Goal: Task Accomplishment & Management: Use online tool/utility

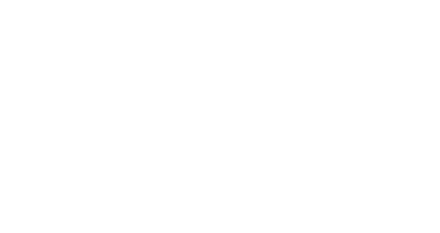
click at [52, 10] on div at bounding box center [220, 116] width 440 height 233
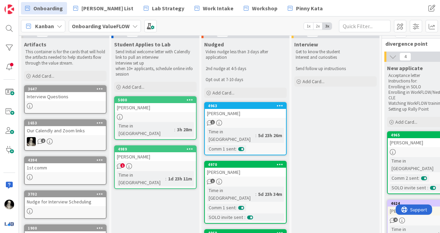
scroll to position [10, 0]
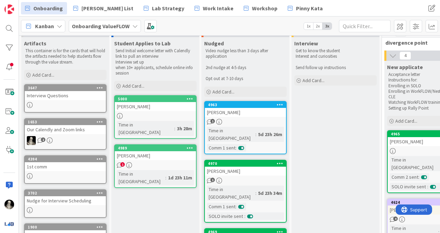
click at [160, 151] on div "[PERSON_NAME]" at bounding box center [155, 155] width 81 height 9
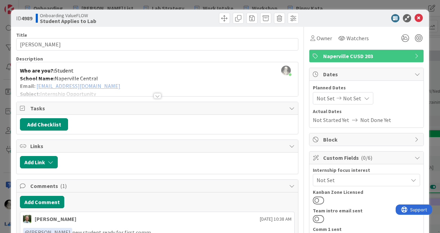
click at [158, 96] on div at bounding box center [158, 95] width 8 height 5
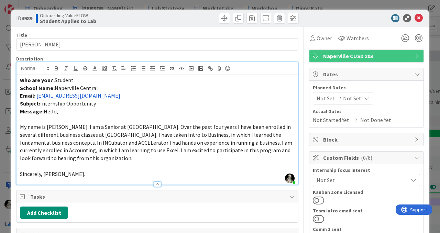
drag, startPoint x: 117, startPoint y: 95, endPoint x: 36, endPoint y: 98, distance: 80.8
click at [36, 98] on p "Email: [EMAIL_ADDRESS][DOMAIN_NAME]" at bounding box center [157, 96] width 275 height 8
copy link "[EMAIL_ADDRESS][DOMAIN_NAME]"
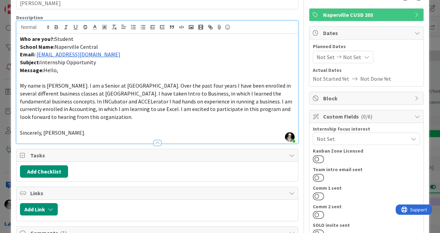
scroll to position [44, 0]
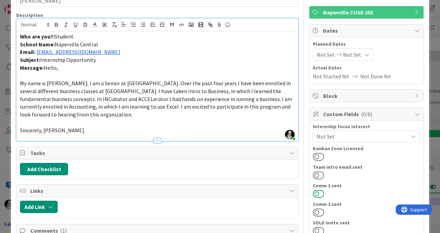
click at [320, 193] on button at bounding box center [318, 193] width 11 height 9
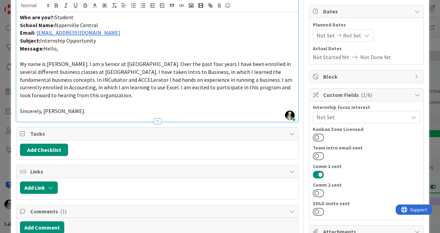
scroll to position [0, 0]
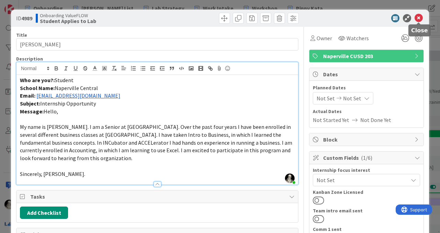
click at [418, 18] on icon at bounding box center [418, 18] width 8 height 8
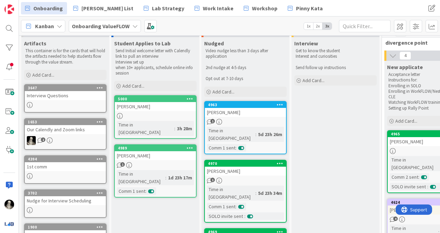
click at [150, 108] on div "[PERSON_NAME]" at bounding box center [155, 106] width 81 height 9
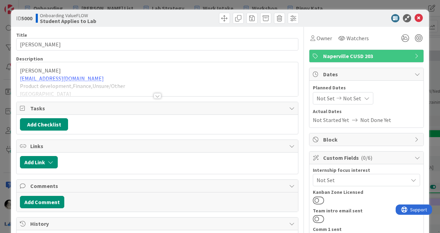
click at [158, 93] on div at bounding box center [158, 95] width 8 height 5
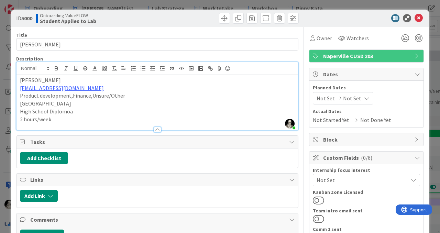
drag, startPoint x: 99, startPoint y: 89, endPoint x: 19, endPoint y: 91, distance: 80.4
click at [19, 91] on div "[PERSON_NAME] [EMAIL_ADDRESS][DOMAIN_NAME] Product development,Finance,Unsure/O…" at bounding box center [156, 102] width 281 height 55
copy link "[EMAIL_ADDRESS][DOMAIN_NAME]"
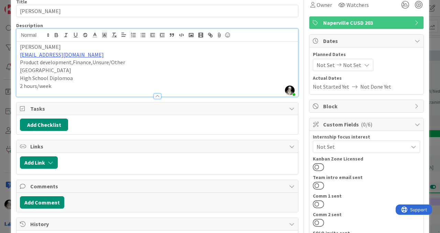
scroll to position [5, 0]
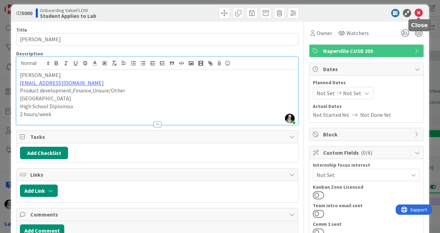
click at [418, 12] on icon at bounding box center [418, 13] width 8 height 8
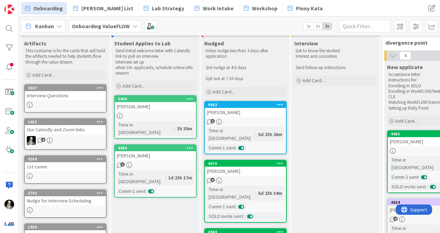
click at [167, 114] on div at bounding box center [155, 116] width 81 height 6
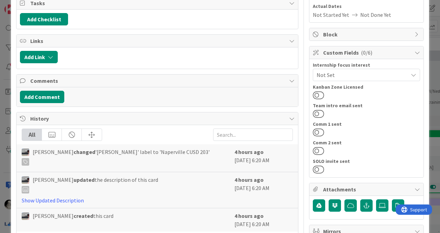
scroll to position [111, 0]
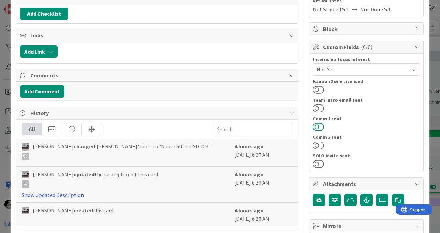
click at [318, 127] on button at bounding box center [318, 126] width 11 height 9
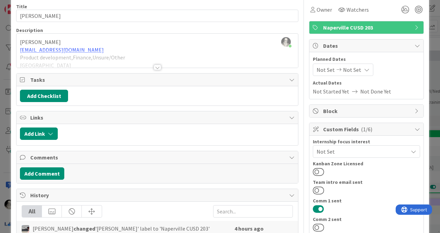
scroll to position [0, 0]
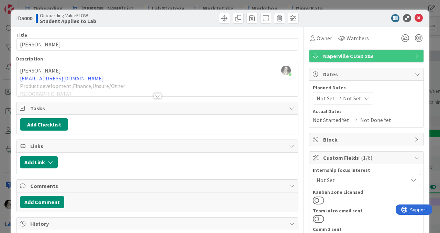
click at [421, 13] on div "ID 5000 Onboarding ValueFLOW Student Applies to Lab" at bounding box center [220, 18] width 418 height 17
click at [420, 17] on icon at bounding box center [418, 18] width 8 height 8
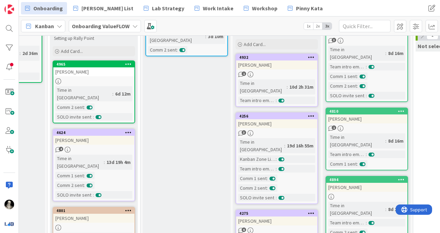
scroll to position [0, 334]
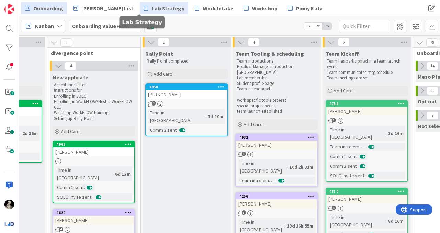
drag, startPoint x: 238, startPoint y: 205, endPoint x: 148, endPoint y: 7, distance: 218.2
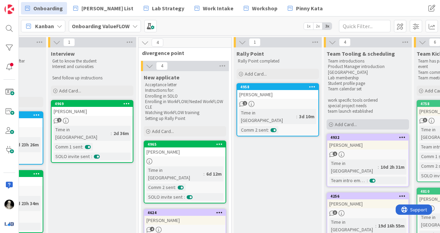
scroll to position [0, 244]
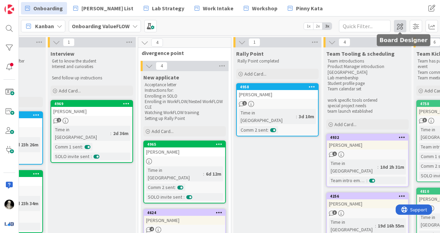
click at [400, 25] on span at bounding box center [400, 26] width 12 height 12
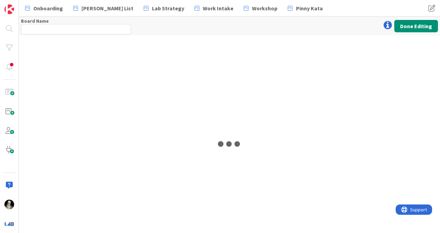
type input "Onboarding ValueFLOW"
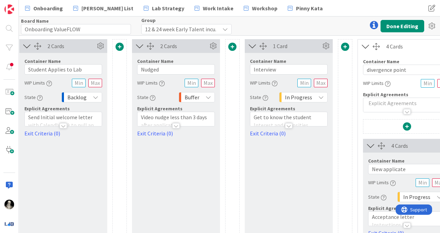
scroll to position [0, 138]
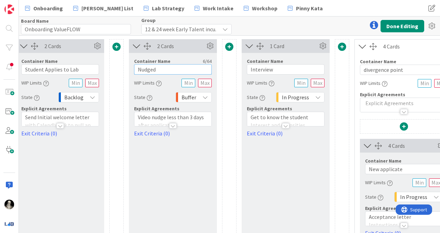
click at [162, 69] on input "Nudged" at bounding box center [173, 69] width 78 height 10
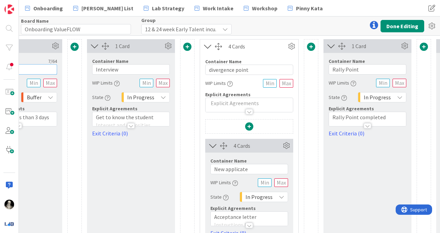
scroll to position [0, 302]
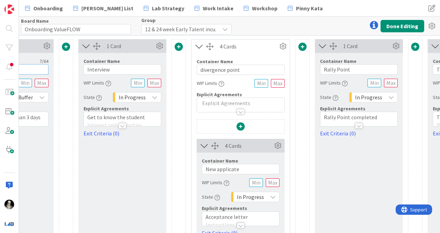
type input "Nudge 1"
click at [301, 46] on span at bounding box center [302, 47] width 8 height 8
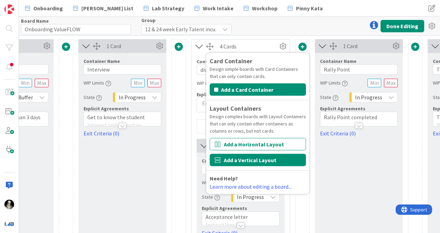
click at [255, 156] on button "Add a Vertical Layout" at bounding box center [258, 160] width 96 height 12
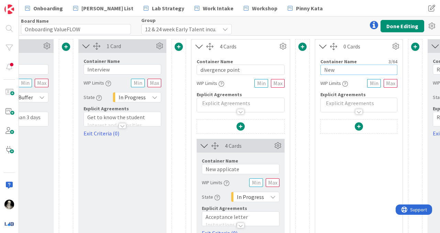
click at [337, 68] on input "New" at bounding box center [358, 70] width 77 height 10
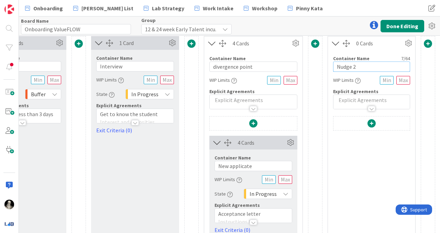
scroll to position [3, 292]
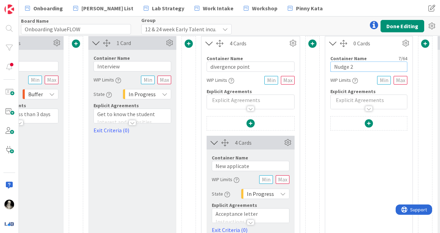
type input "Nudge 2"
click at [398, 78] on input "text" at bounding box center [400, 80] width 14 height 9
click at [369, 122] on span at bounding box center [369, 123] width 8 height 8
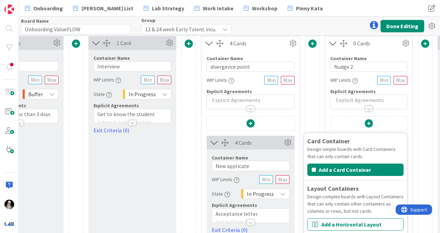
click at [369, 122] on span at bounding box center [369, 123] width 8 height 8
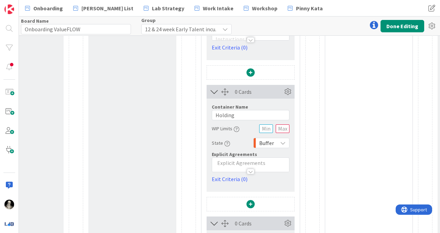
scroll to position [0, 292]
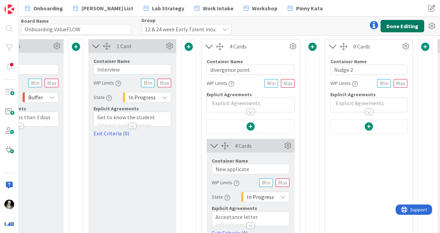
click at [396, 23] on button "Done Editing" at bounding box center [402, 26] width 44 height 12
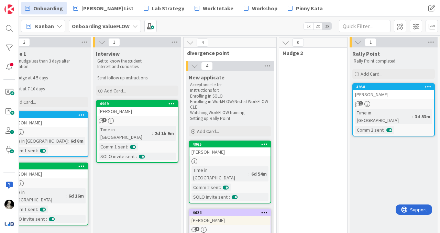
scroll to position [0, 199]
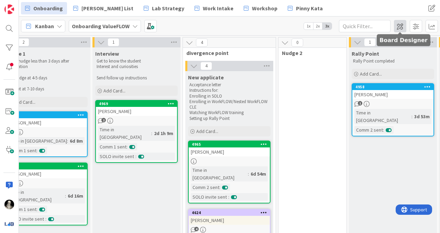
click at [399, 25] on span at bounding box center [400, 26] width 12 height 12
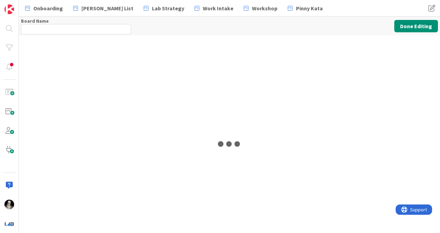
type input "Onboarding ValueFLOW"
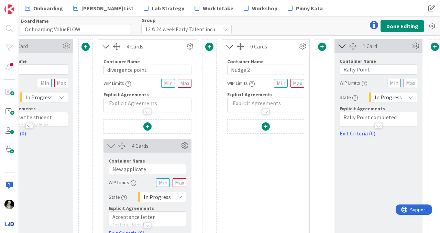
scroll to position [0, 399]
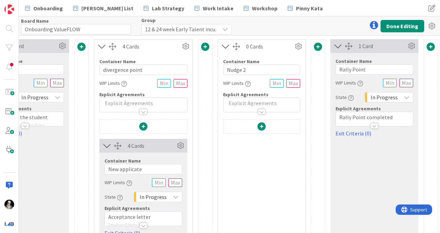
click at [263, 110] on div at bounding box center [262, 111] width 8 height 5
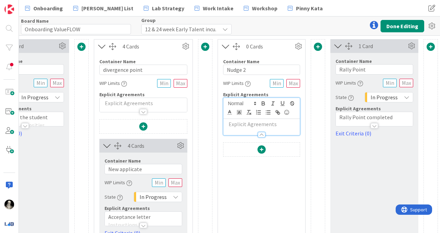
click at [262, 132] on div at bounding box center [262, 134] width 8 height 5
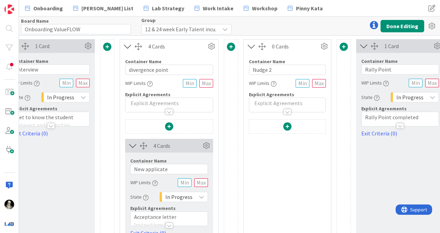
scroll to position [0, 376]
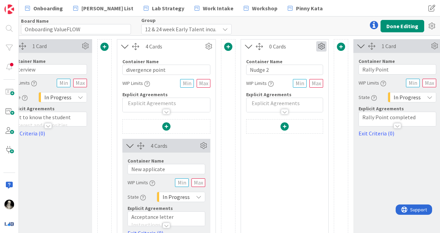
click at [322, 45] on icon at bounding box center [321, 46] width 10 height 10
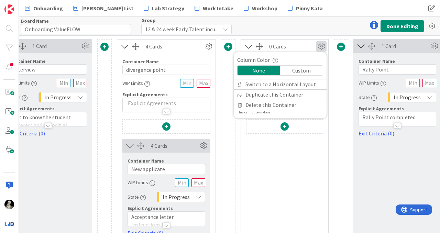
click at [302, 69] on div "Custom" at bounding box center [301, 71] width 43 height 10
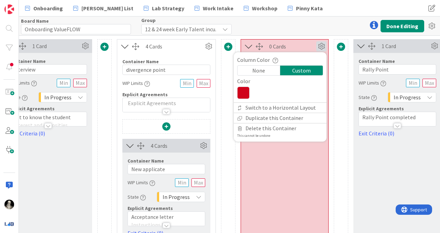
click at [260, 71] on div "None" at bounding box center [258, 71] width 43 height 10
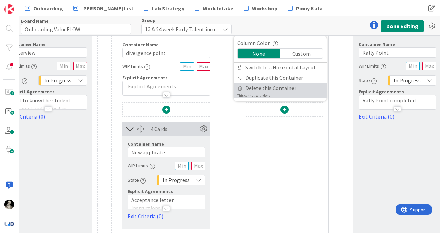
scroll to position [21, 376]
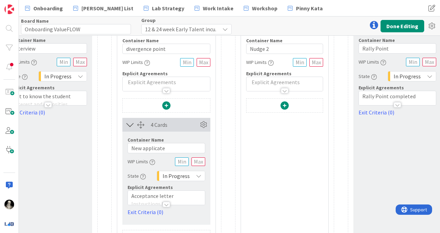
scroll to position [0, 376]
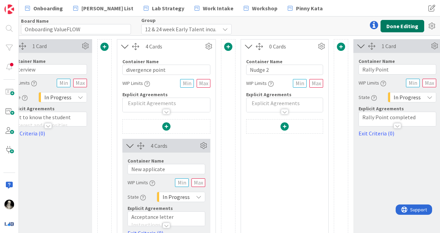
click at [394, 23] on button "Done Editing" at bounding box center [402, 26] width 44 height 12
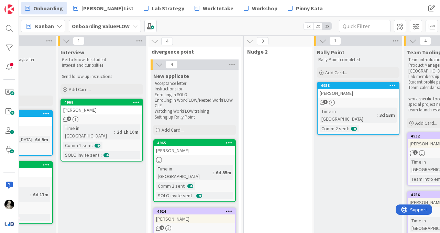
scroll to position [0, 234]
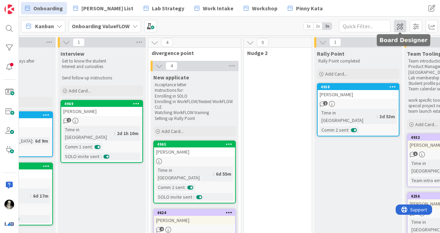
click at [401, 27] on span at bounding box center [400, 26] width 12 height 12
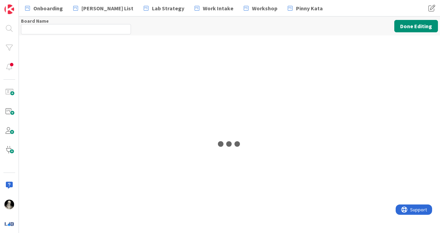
type input "Onboarding ValueFLOW"
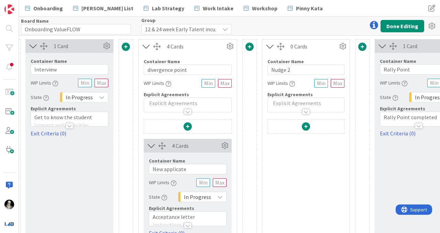
scroll to position [0, 358]
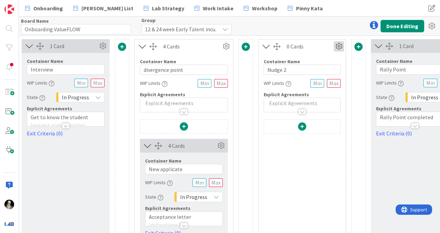
click at [338, 44] on icon at bounding box center [339, 46] width 10 height 10
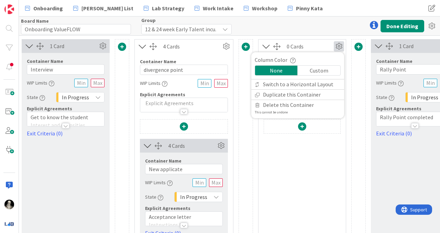
click at [337, 45] on icon at bounding box center [339, 46] width 10 height 10
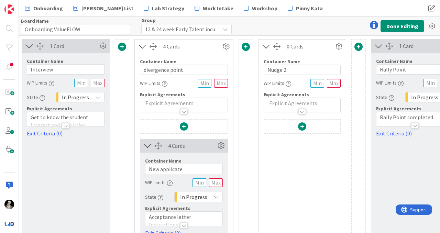
click at [303, 123] on span at bounding box center [302, 126] width 8 height 8
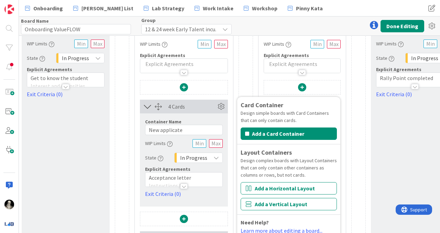
scroll to position [47, 358]
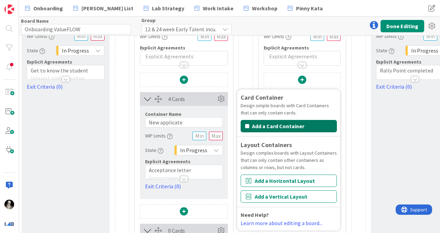
click at [303, 123] on button "Add a Card Container" at bounding box center [288, 126] width 96 height 12
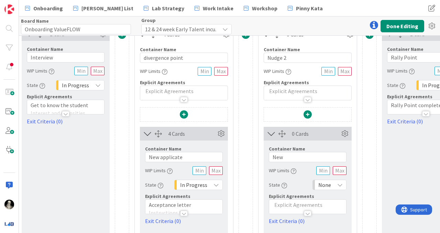
scroll to position [0, 358]
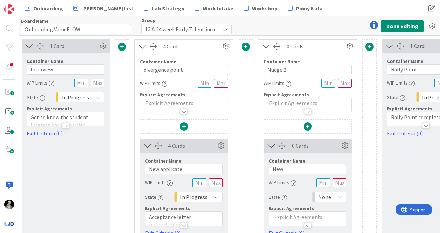
click at [320, 53] on div "0 Cards Column Color None Custom Switch to a Horizontal Layout Duplicate this C…" at bounding box center [307, 47] width 98 height 14
click at [350, 46] on icon at bounding box center [350, 46] width 10 height 10
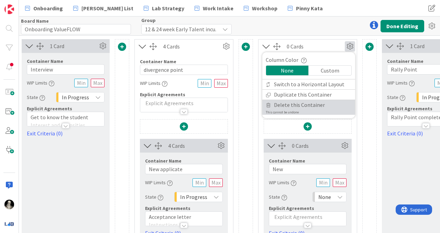
click at [314, 103] on span "Delete this Container" at bounding box center [299, 105] width 51 height 10
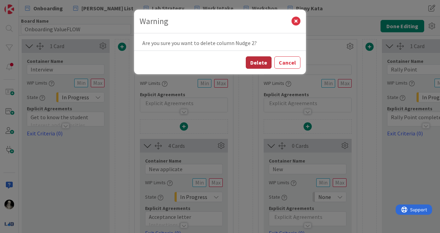
click at [259, 61] on button "Delete" at bounding box center [259, 62] width 26 height 12
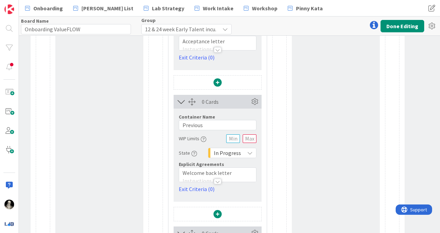
scroll to position [0, 325]
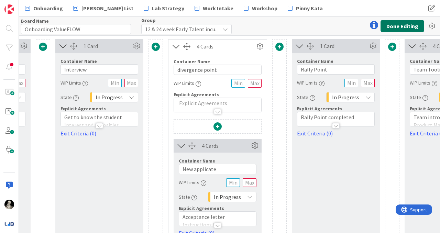
click at [391, 23] on button "Done Editing" at bounding box center [402, 26] width 44 height 12
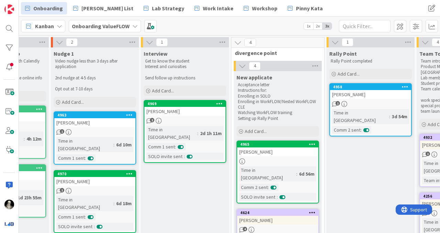
scroll to position [0, 151]
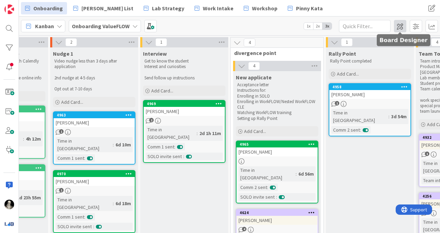
click at [399, 25] on span at bounding box center [400, 26] width 12 height 12
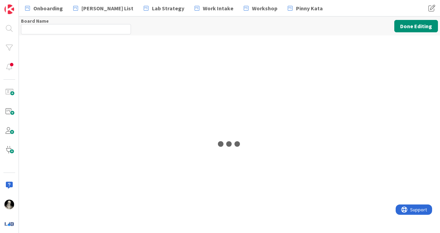
type input "Onboarding ValueFLOW"
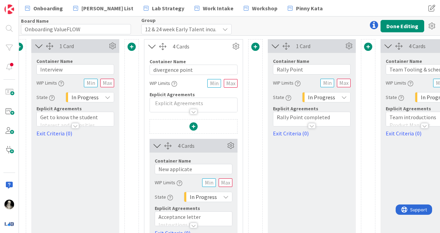
scroll to position [0, 353]
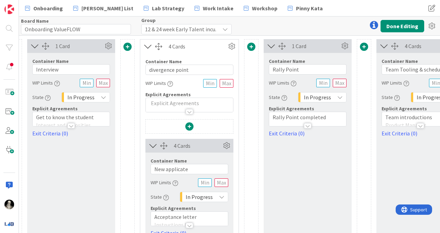
click at [251, 45] on span at bounding box center [251, 47] width 8 height 8
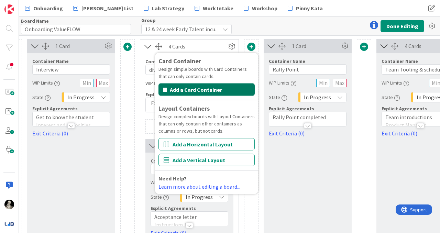
click at [225, 87] on button "Add a Card Container" at bounding box center [206, 89] width 96 height 12
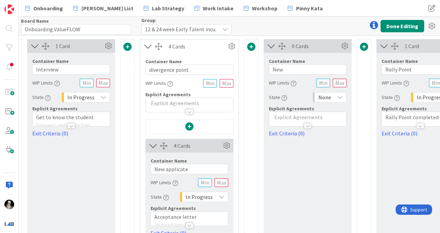
click at [253, 44] on span at bounding box center [251, 47] width 8 height 8
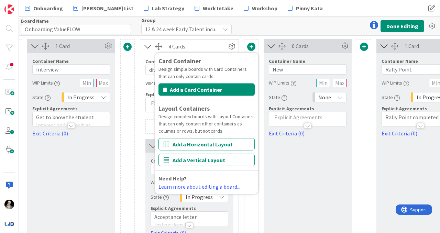
click at [303, 64] on label "Container Name" at bounding box center [287, 61] width 36 height 6
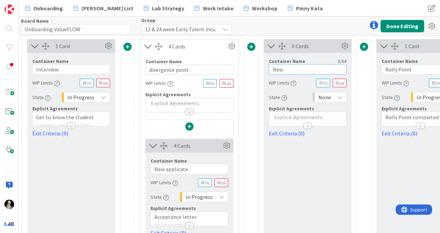
click at [288, 72] on input "New" at bounding box center [308, 69] width 78 height 10
type input "Rally Nudge"
click at [339, 95] on icon at bounding box center [339, 96] width 5 height 5
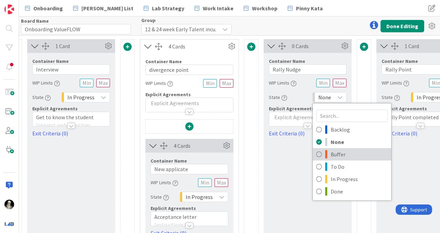
click at [320, 153] on icon at bounding box center [318, 154] width 5 height 10
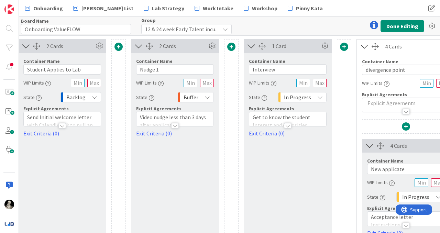
scroll to position [0, 136]
click at [167, 69] on input "Nudge 1" at bounding box center [176, 69] width 78 height 10
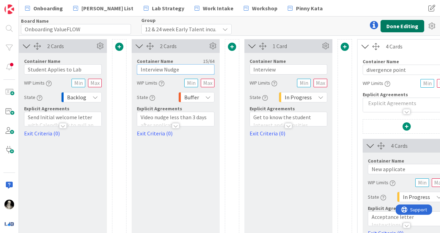
type input "Interview Nudge"
click at [393, 24] on button "Done Editing" at bounding box center [402, 26] width 44 height 12
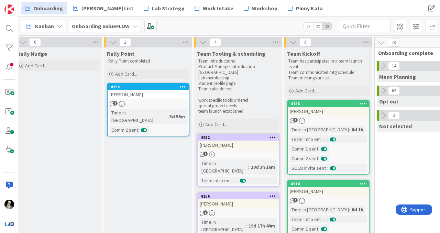
scroll to position [0, 464]
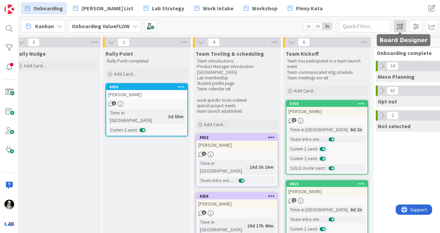
click at [400, 27] on span at bounding box center [400, 26] width 12 height 12
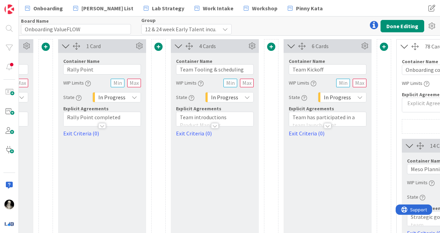
scroll to position [0, 672]
click at [270, 44] on span at bounding box center [270, 47] width 8 height 8
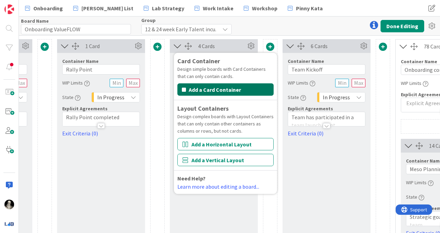
click at [239, 87] on button "Add a Card Container" at bounding box center [225, 89] width 96 height 12
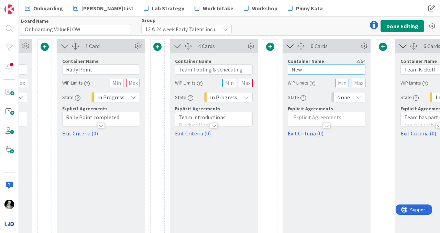
click at [303, 69] on input "New" at bounding box center [327, 69] width 78 height 10
type input "Team Tooling Nudge"
click at [363, 92] on div "None" at bounding box center [348, 97] width 34 height 10
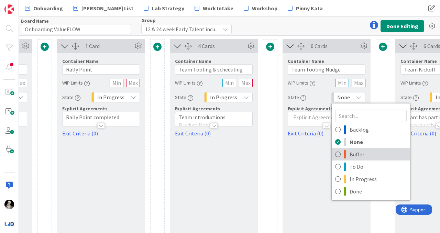
click at [360, 153] on span "Buffer" at bounding box center [377, 154] width 57 height 10
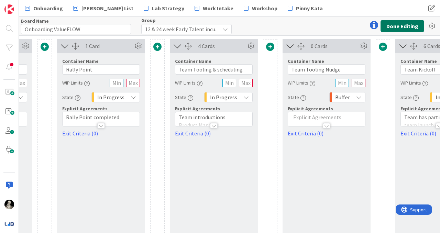
click at [393, 23] on button "Done Editing" at bounding box center [402, 26] width 44 height 12
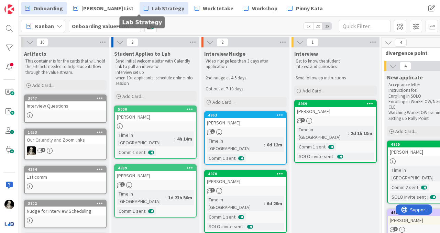
click at [152, 8] on span "Lab Strategy" at bounding box center [168, 8] width 32 height 8
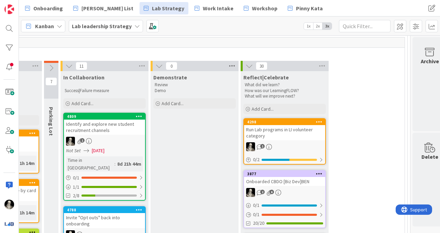
scroll to position [189, 906]
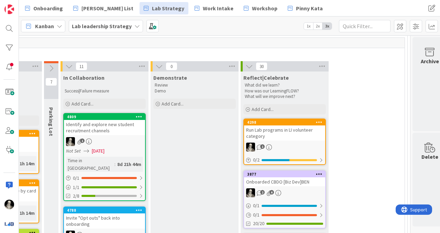
click at [247, 64] on icon at bounding box center [249, 67] width 8 height 8
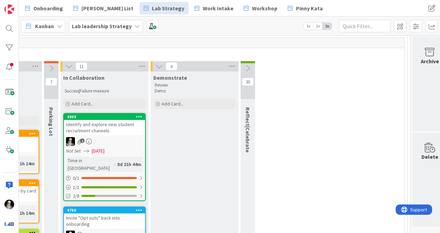
click at [158, 65] on icon at bounding box center [159, 67] width 8 height 8
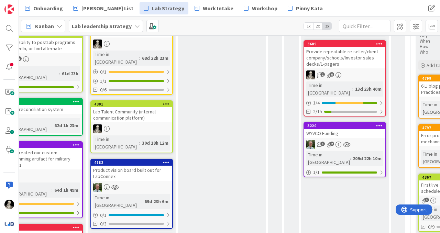
scroll to position [246, 444]
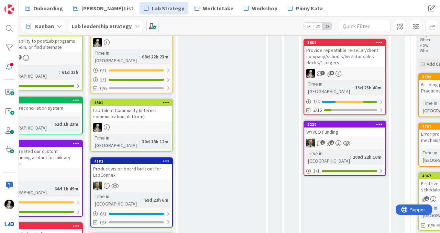
click at [358, 138] on div "1 2" at bounding box center [344, 142] width 81 height 9
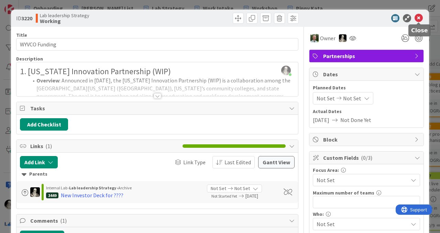
click at [419, 17] on icon at bounding box center [418, 18] width 8 height 8
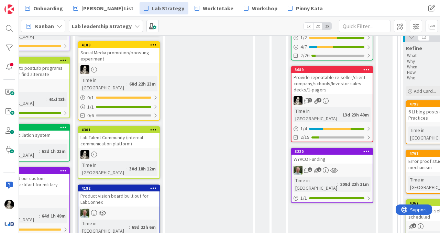
scroll to position [219, 460]
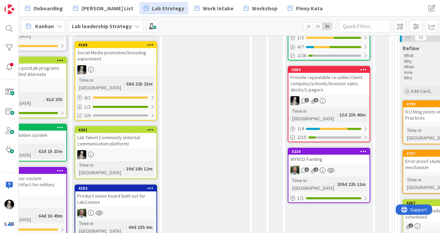
click at [351, 155] on div "WYVCO Funding" at bounding box center [328, 159] width 81 height 9
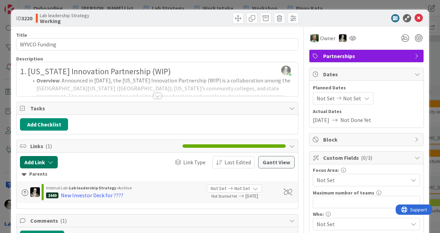
click at [52, 160] on icon "button" at bounding box center [50, 161] width 5 height 5
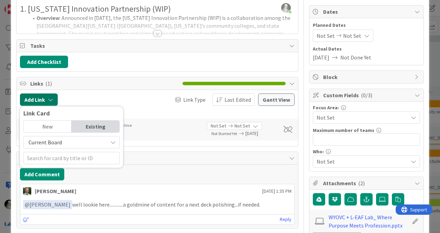
scroll to position [78, 0]
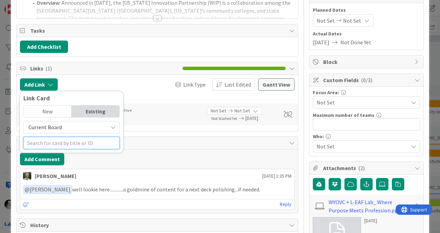
click at [65, 144] on input "text" at bounding box center [71, 143] width 96 height 12
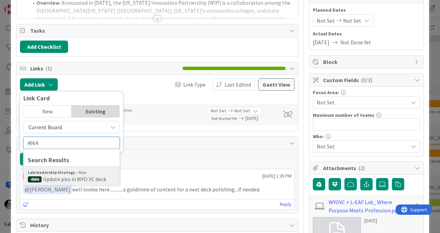
type input "4964"
click at [57, 173] on b "Lab leadership Strategy" at bounding box center [51, 172] width 47 height 6
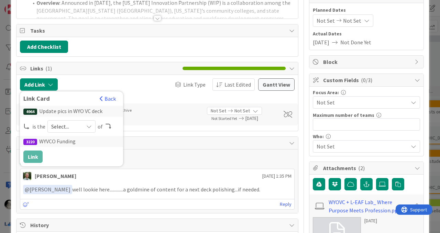
click at [67, 127] on span "Select..." at bounding box center [65, 127] width 29 height 10
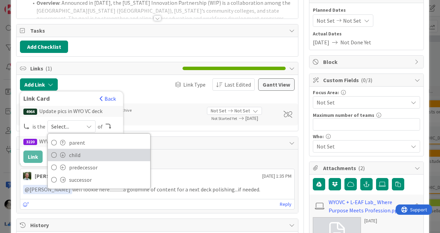
click at [69, 152] on span "child" at bounding box center [108, 155] width 78 height 10
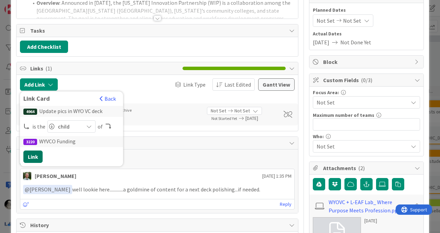
click at [30, 153] on button "Link" at bounding box center [32, 156] width 19 height 12
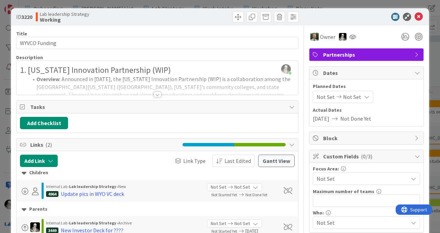
scroll to position [0, 0]
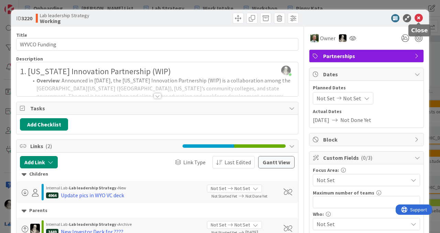
click at [418, 20] on icon at bounding box center [418, 18] width 8 height 8
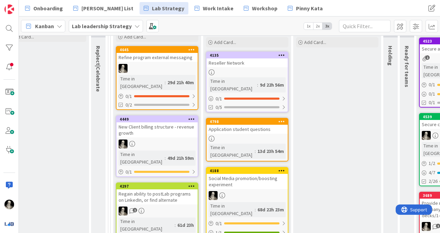
scroll to position [97, 329]
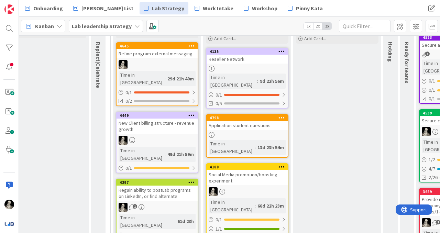
click at [232, 170] on div "Social Media promotion/boosting experiment" at bounding box center [246, 177] width 81 height 15
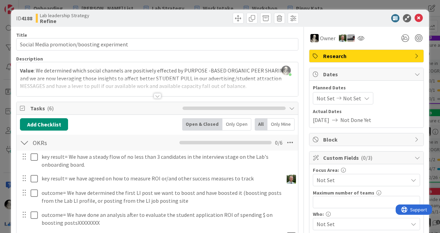
click at [157, 93] on div at bounding box center [156, 88] width 281 height 18
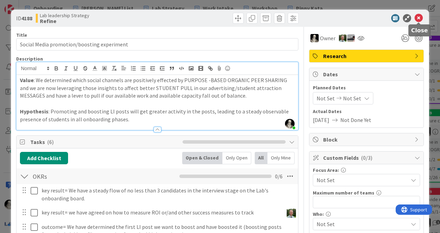
click at [421, 17] on icon at bounding box center [418, 18] width 8 height 8
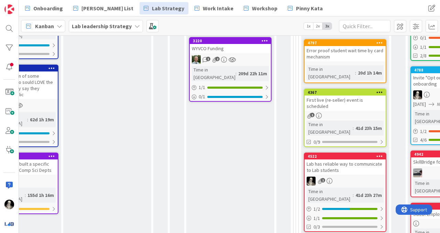
scroll to position [337, 559]
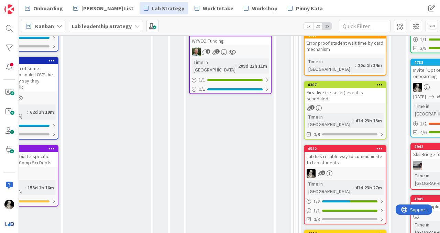
click at [363, 152] on div "Lab has reliable way to communicate to Lab students" at bounding box center [344, 159] width 81 height 15
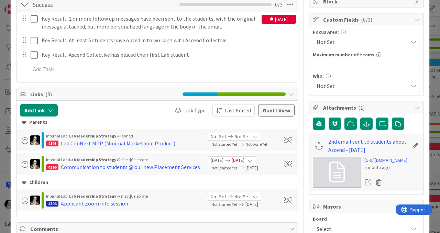
scroll to position [141, 0]
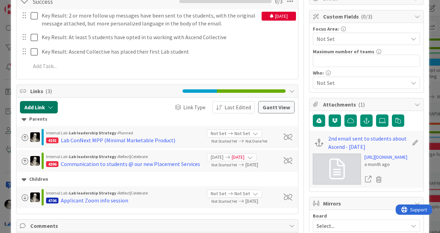
click at [53, 107] on icon "button" at bounding box center [50, 106] width 5 height 5
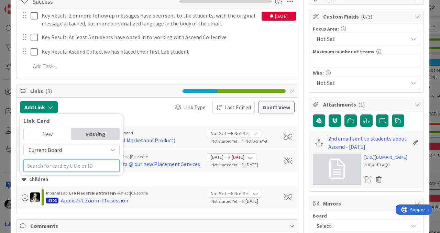
click at [65, 164] on input "text" at bounding box center [71, 165] width 96 height 12
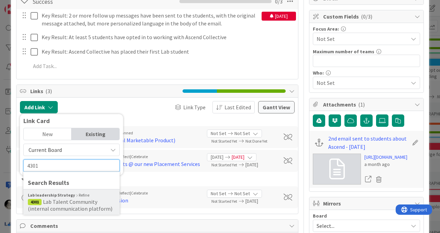
type input "4301"
click at [56, 201] on span "Lab Talent Community (internal communication platform)" at bounding box center [70, 205] width 85 height 14
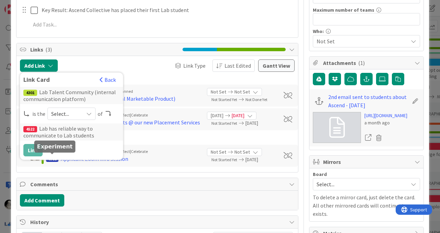
scroll to position [185, 0]
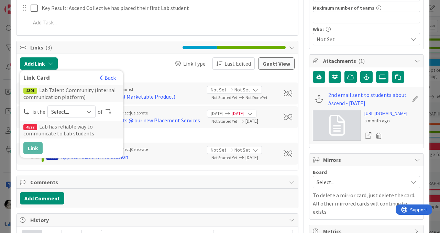
click at [66, 109] on span "Select..." at bounding box center [65, 112] width 29 height 10
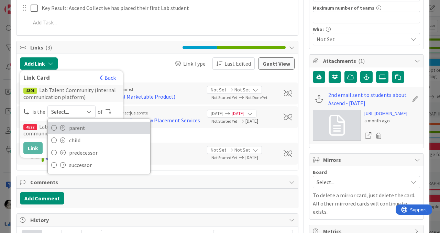
click at [77, 127] on span "parent" at bounding box center [108, 128] width 78 height 10
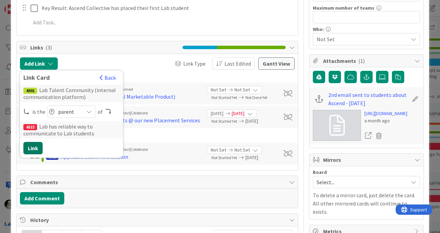
click at [35, 143] on button "Link" at bounding box center [32, 148] width 19 height 12
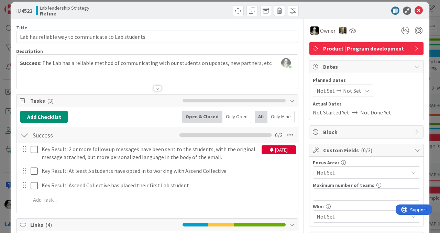
scroll to position [0, 0]
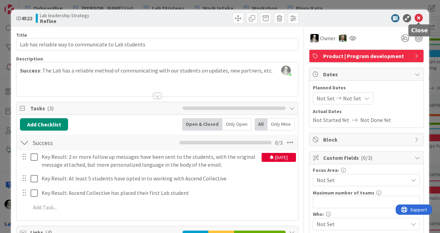
click at [419, 16] on icon at bounding box center [418, 18] width 8 height 8
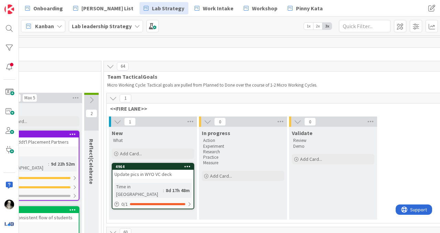
scroll to position [0, 750]
click at [176, 171] on div "Update pics in WYO VC deck" at bounding box center [153, 174] width 81 height 9
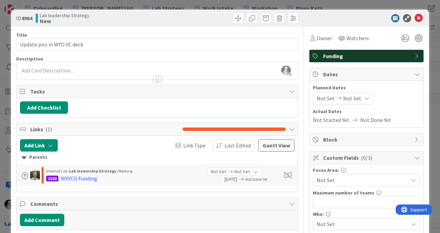
scroll to position [1, 0]
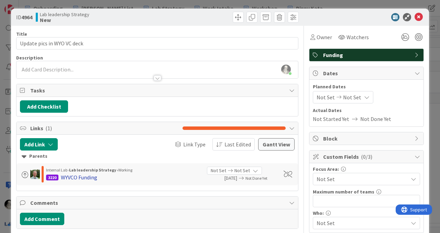
click at [84, 177] on div "WYVCO Funding" at bounding box center [79, 177] width 36 height 8
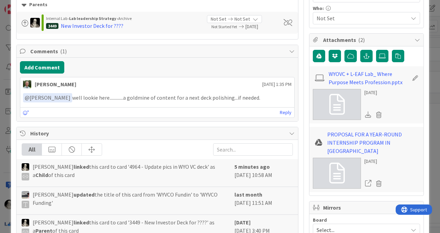
scroll to position [204, 0]
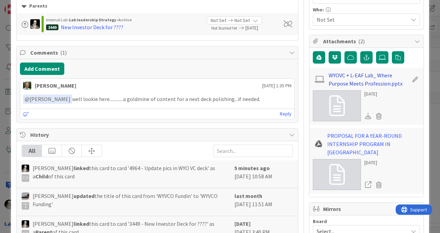
click at [366, 79] on link "WYOVC + L-EAF Lab_ Where Purpose Meets Profession.pptx" at bounding box center [368, 79] width 80 height 16
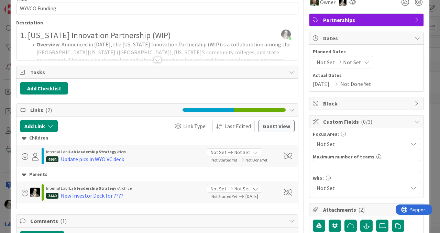
scroll to position [0, 0]
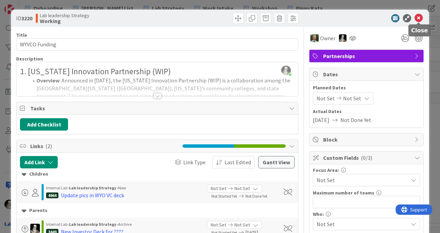
click at [418, 18] on icon at bounding box center [418, 18] width 8 height 8
